Goal: Book appointment/travel/reservation

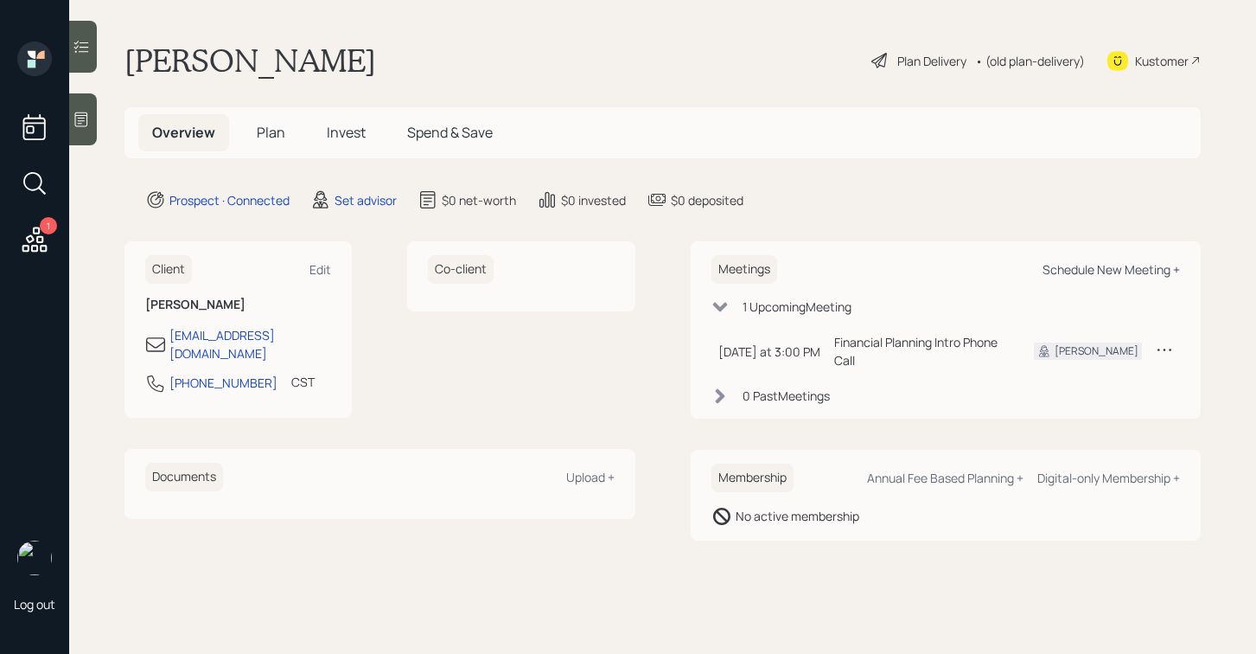
click at [1082, 265] on div "Schedule New Meeting +" at bounding box center [1111, 269] width 137 height 16
select select "round-[PERSON_NAME]"
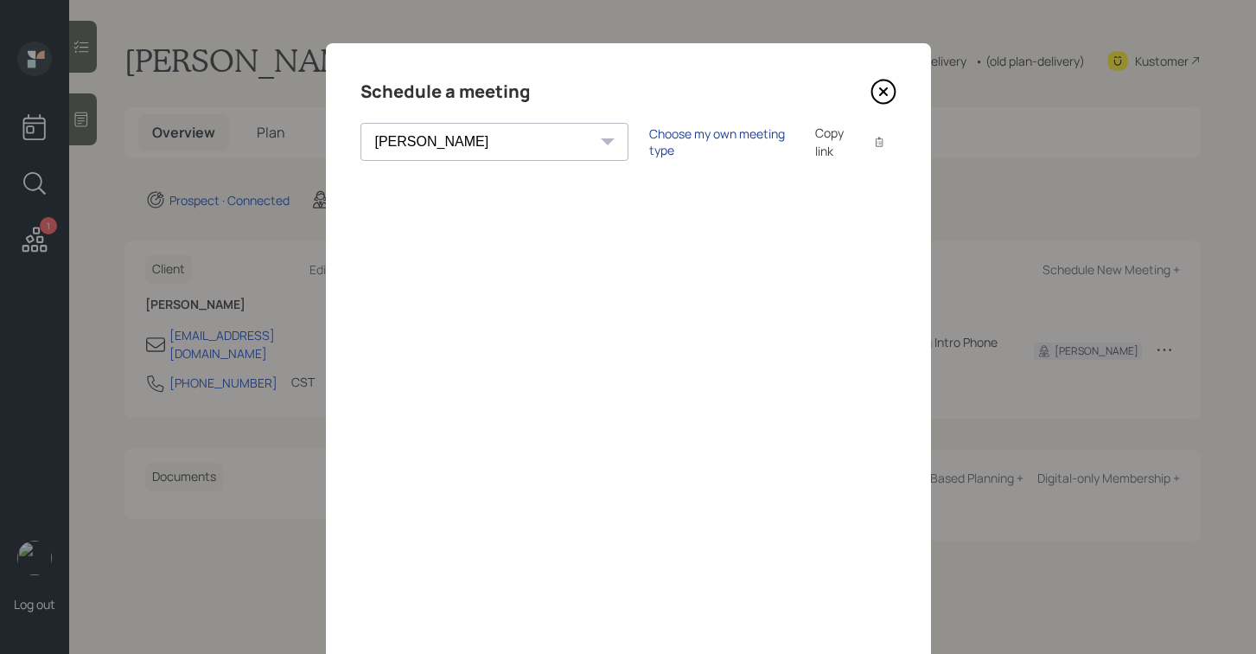
click at [649, 135] on div "Choose my own meeting type" at bounding box center [721, 141] width 145 height 33
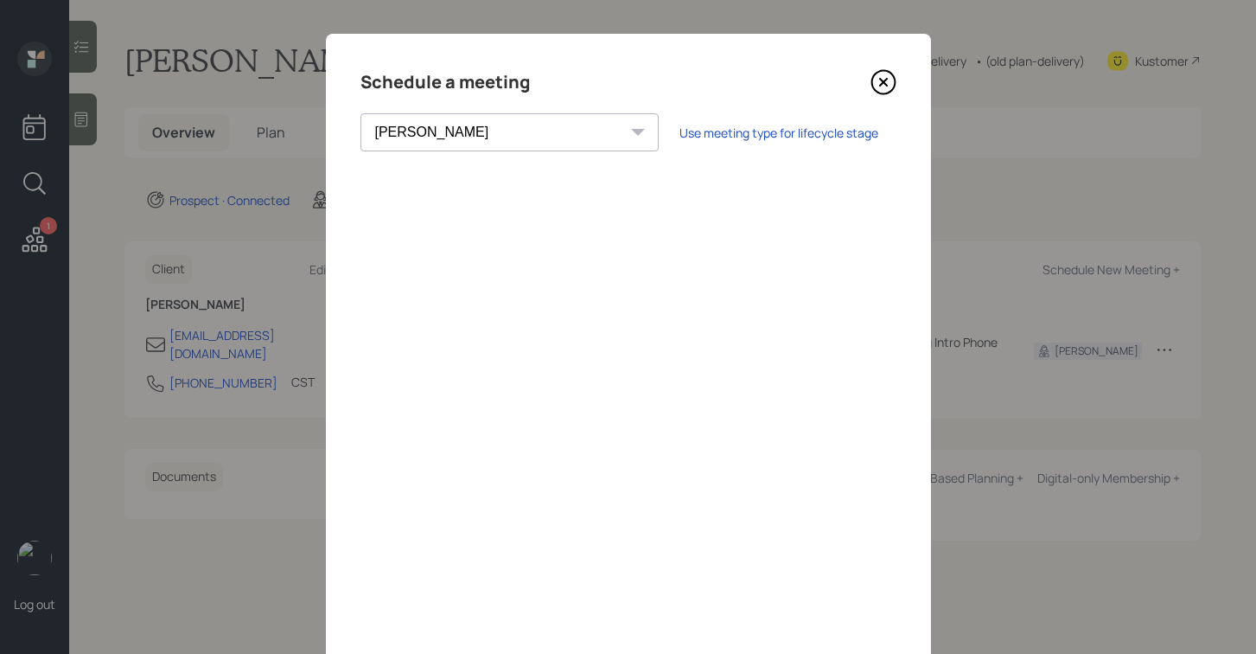
scroll to position [9, 0]
click at [881, 89] on icon at bounding box center [884, 83] width 26 height 26
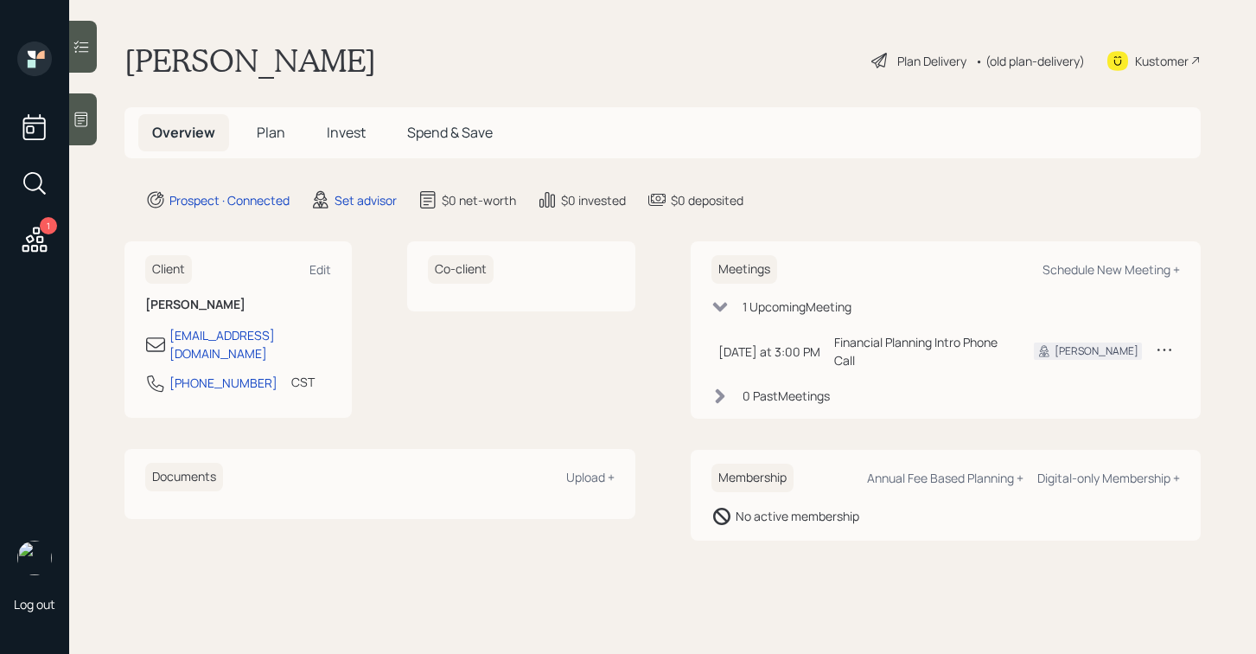
click at [88, 111] on icon at bounding box center [81, 119] width 17 height 17
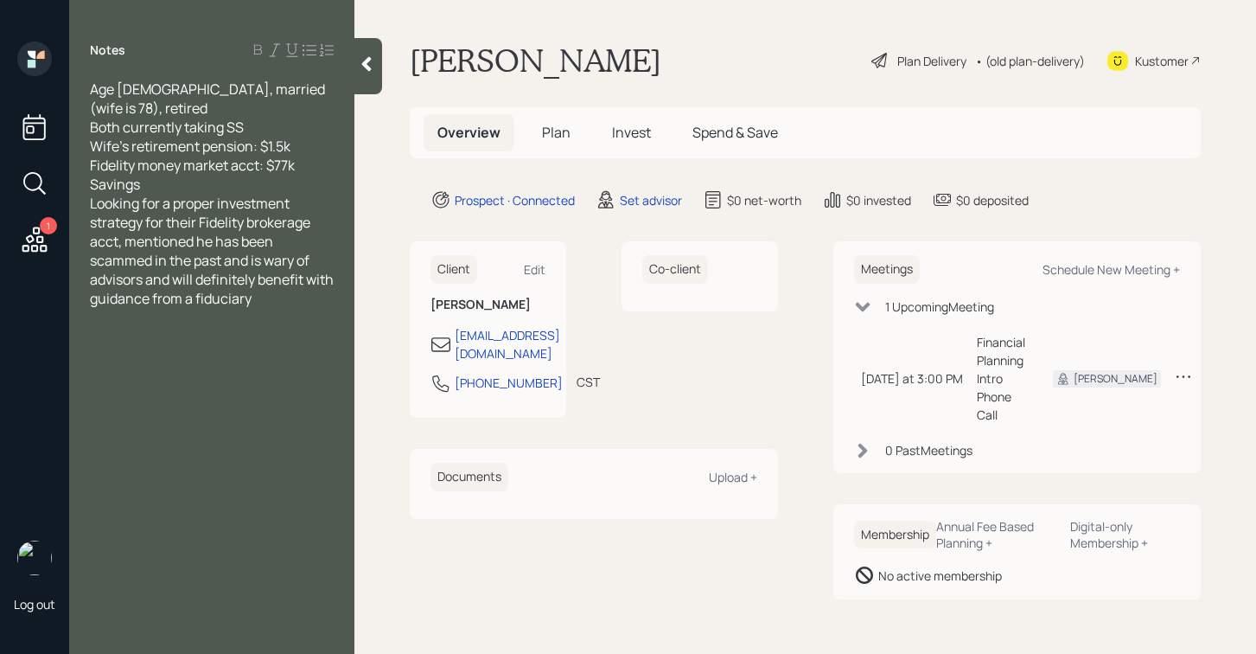
click at [273, 175] on div "Savings" at bounding box center [212, 184] width 244 height 19
click at [374, 68] on icon at bounding box center [366, 63] width 17 height 17
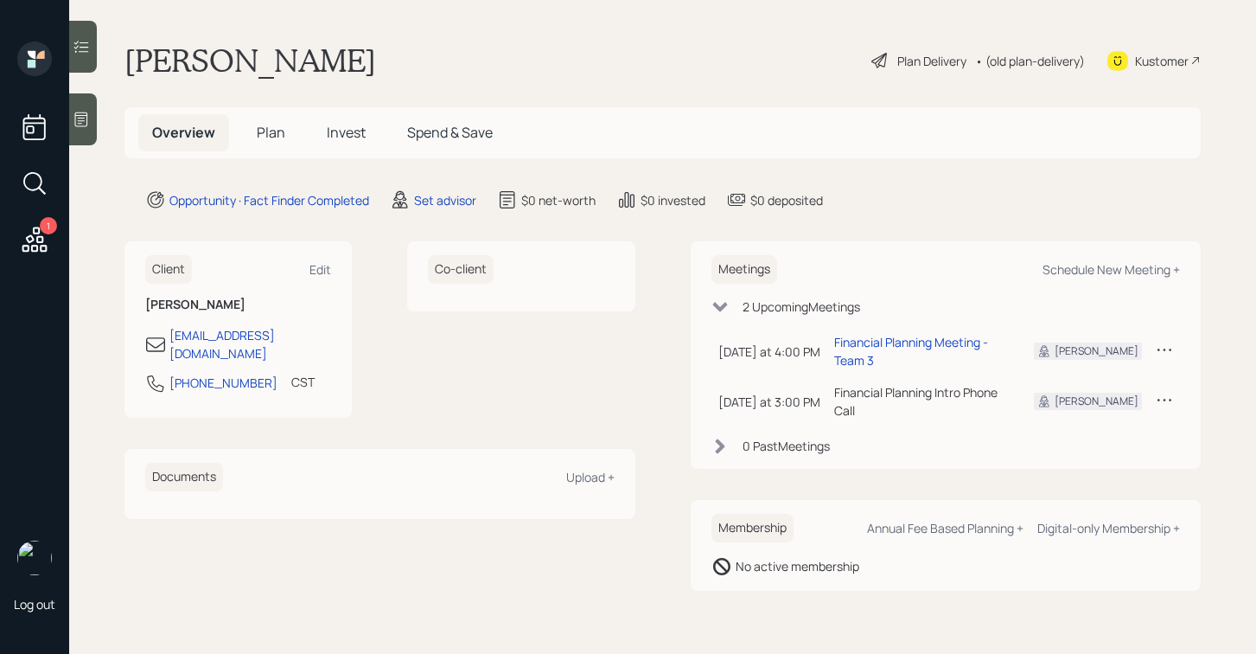
click at [86, 126] on icon at bounding box center [81, 119] width 17 height 17
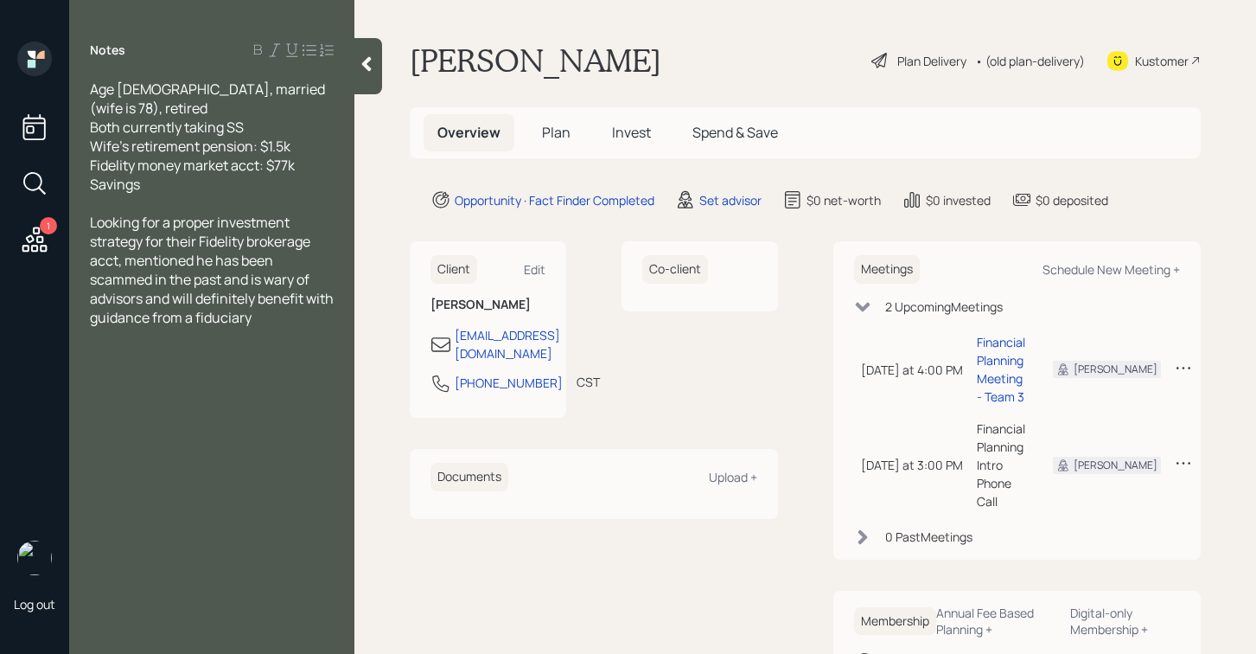
click at [371, 72] on icon at bounding box center [366, 63] width 17 height 17
